Goal: Task Accomplishment & Management: Manage account settings

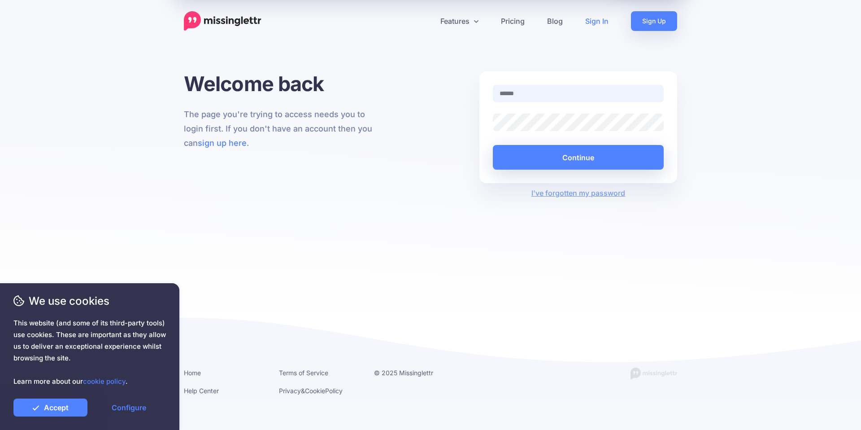
click at [529, 94] on input "text" at bounding box center [578, 93] width 171 height 17
type input "**********"
click at [568, 158] on button "Continue" at bounding box center [578, 157] width 171 height 25
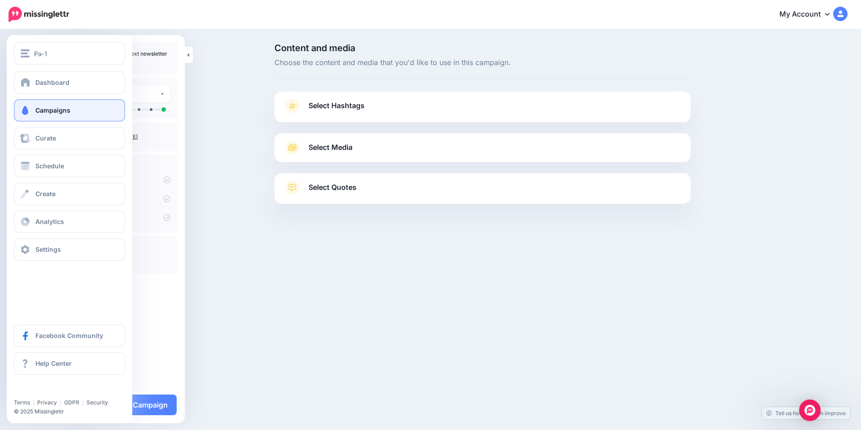
click at [53, 112] on span "Campaigns" at bounding box center [52, 110] width 35 height 8
